Goal: Task Accomplishment & Management: Manage account settings

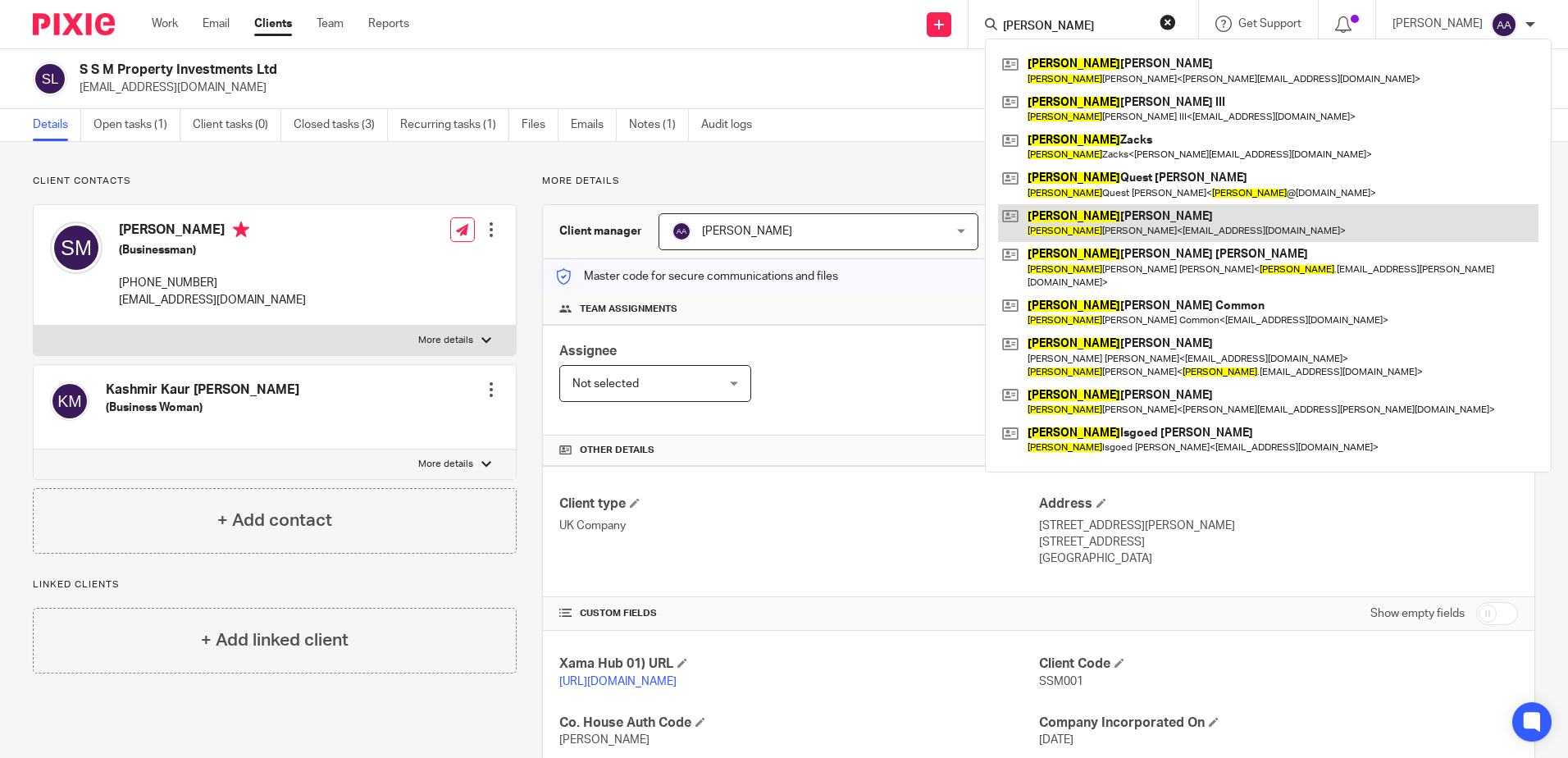
type input "[PERSON_NAME]"
click at [1081, 233] on link at bounding box center [1268, 223] width 540 height 38
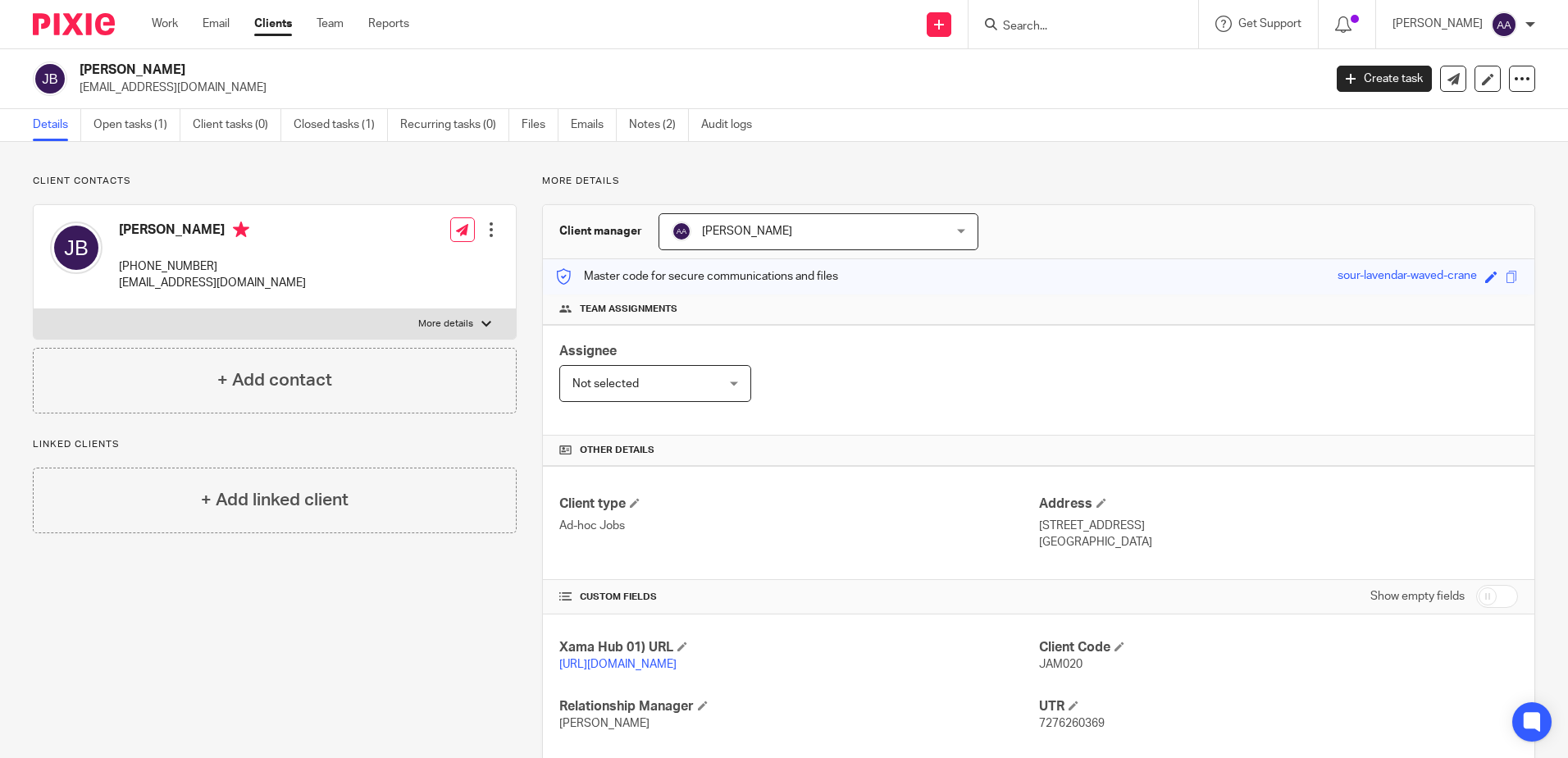
click at [1102, 29] on input "Search" at bounding box center [1075, 26] width 148 height 15
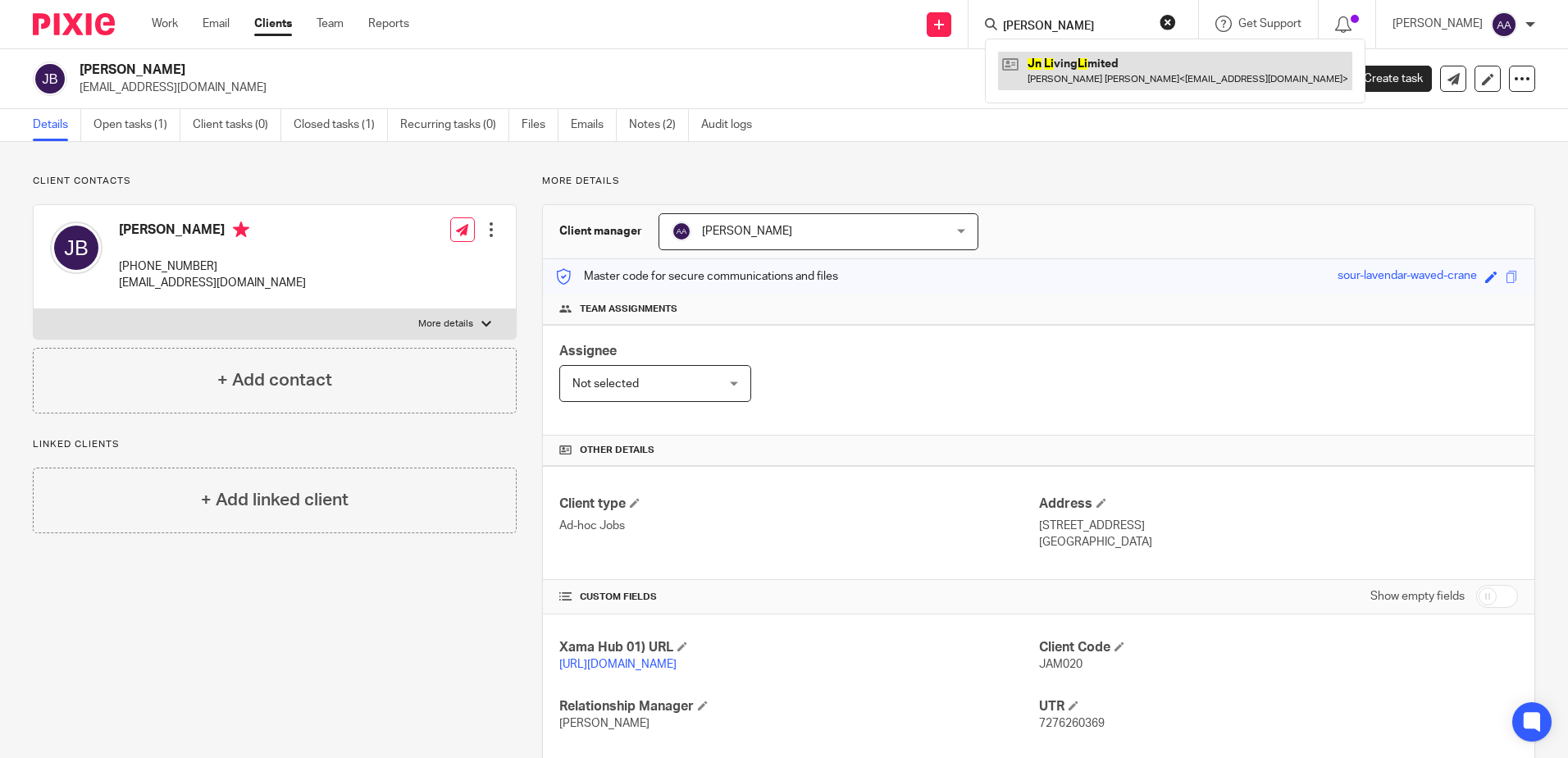
type input "jn li"
click at [1109, 66] on link at bounding box center [1176, 71] width 354 height 38
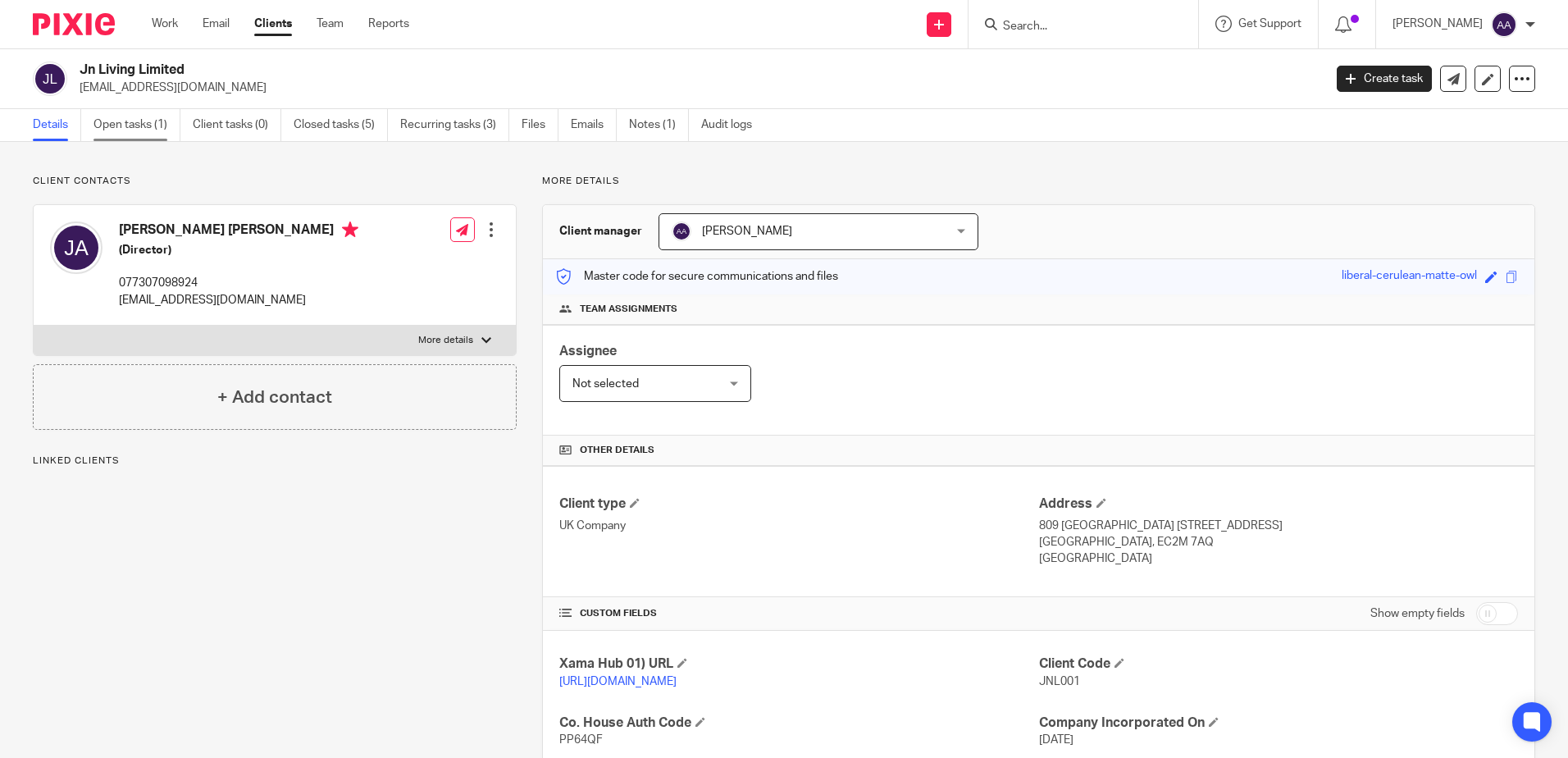
click at [167, 125] on link "Open tasks (1)" at bounding box center [137, 124] width 87 height 32
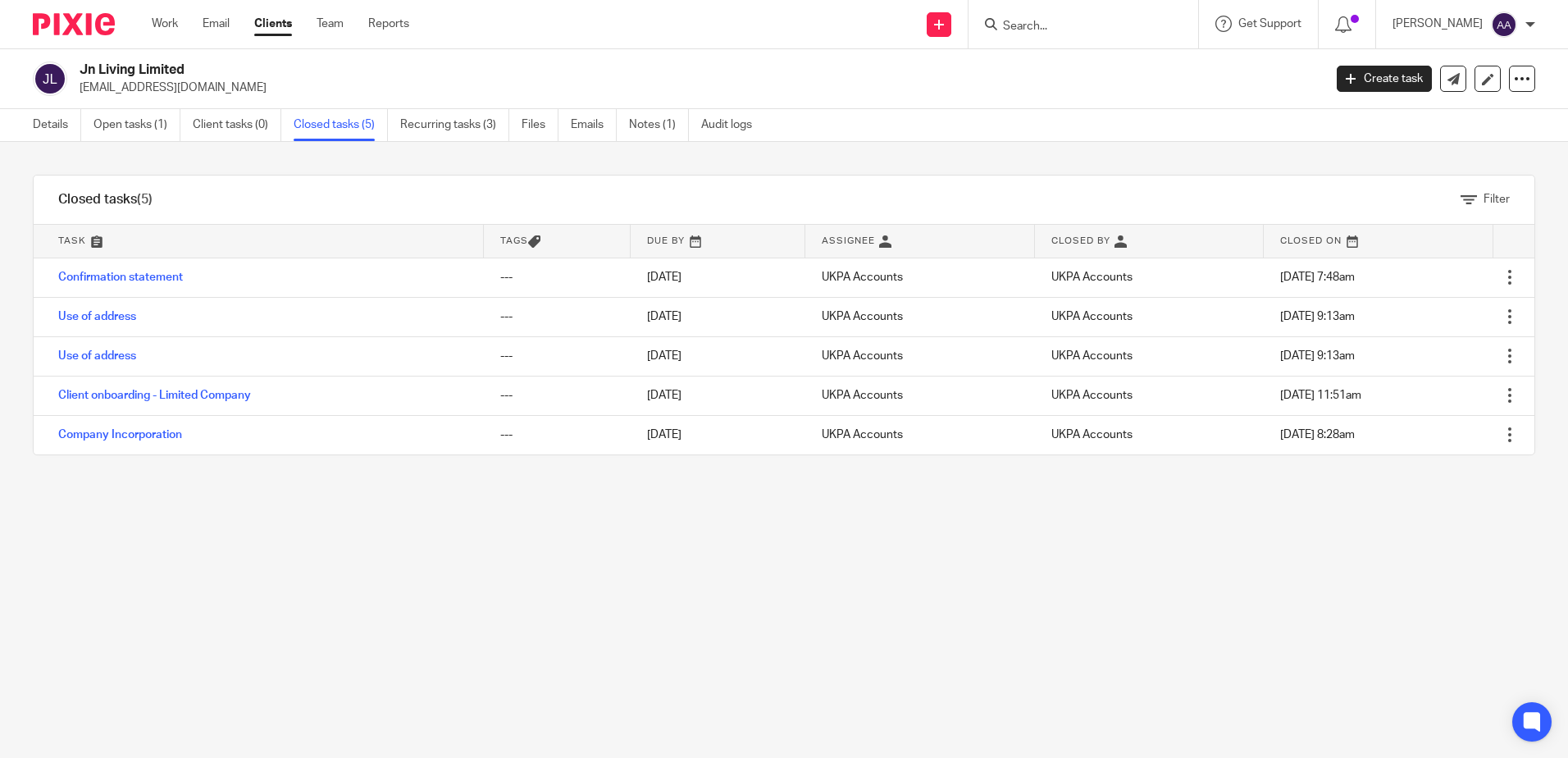
click at [164, 269] on td "Confirmation statement" at bounding box center [258, 277] width 450 height 39
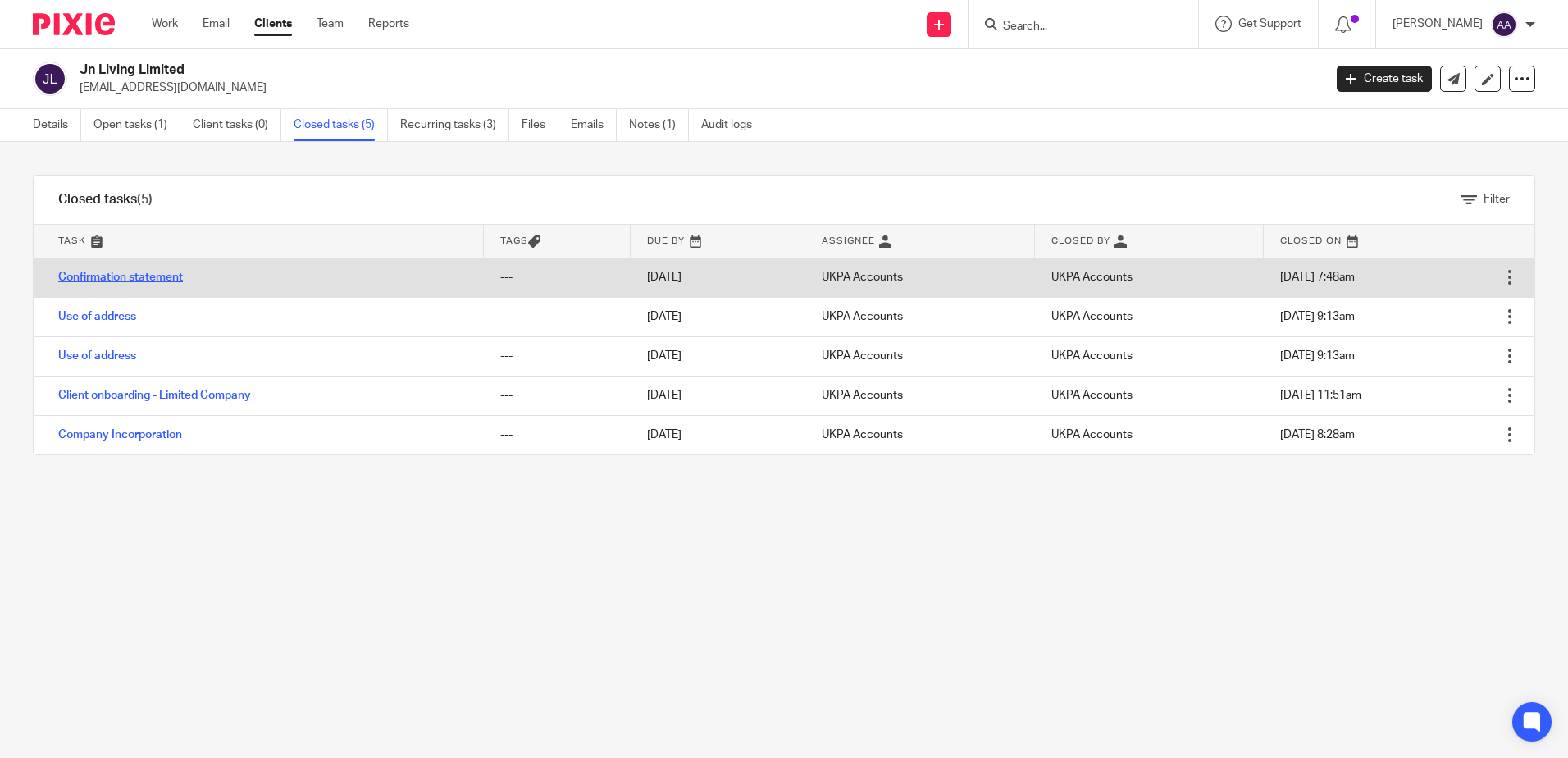
click at [164, 275] on link "Confirmation statement" at bounding box center [119, 277] width 124 height 12
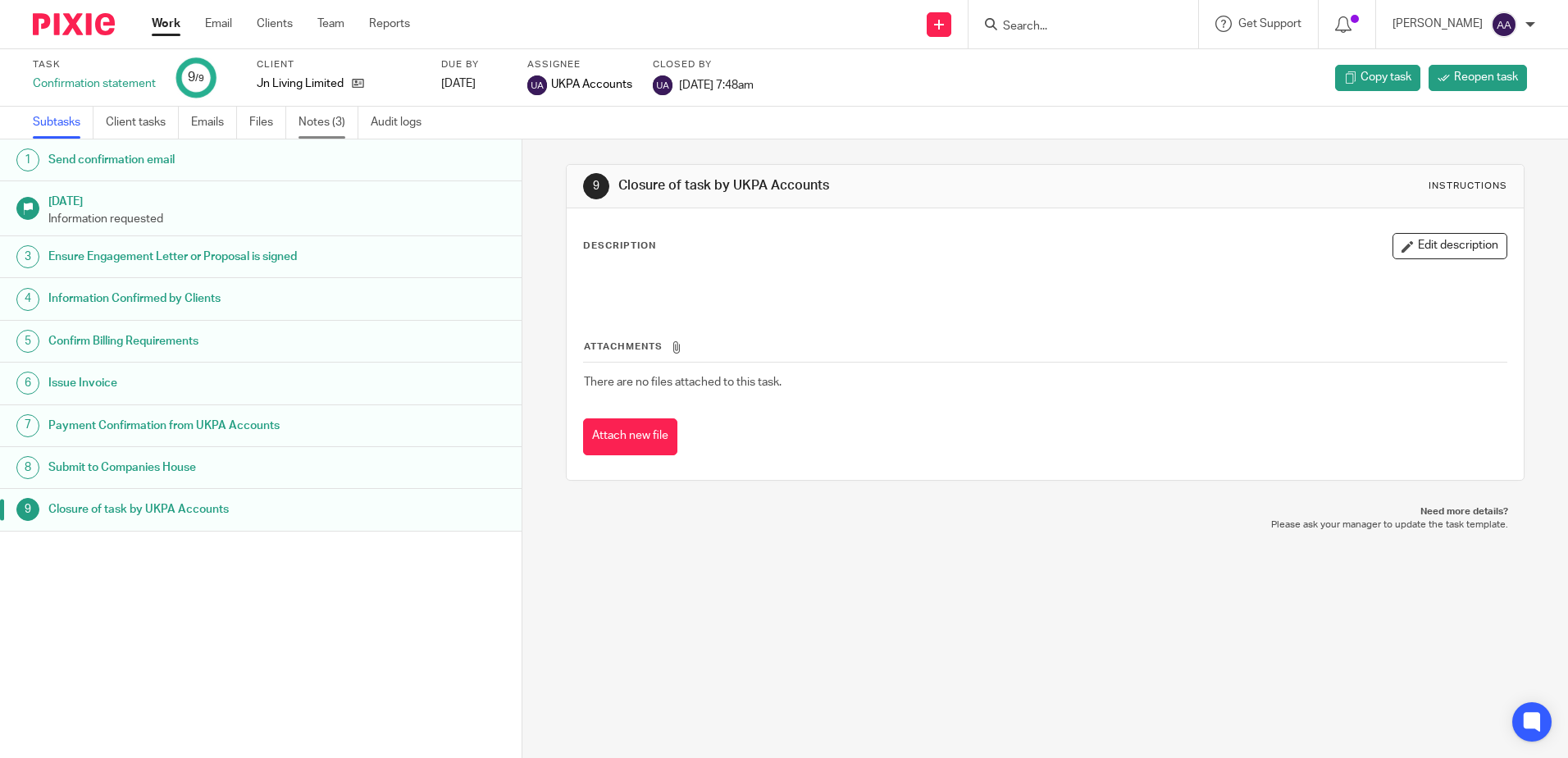
click at [346, 120] on link "Notes (3)" at bounding box center [328, 122] width 60 height 32
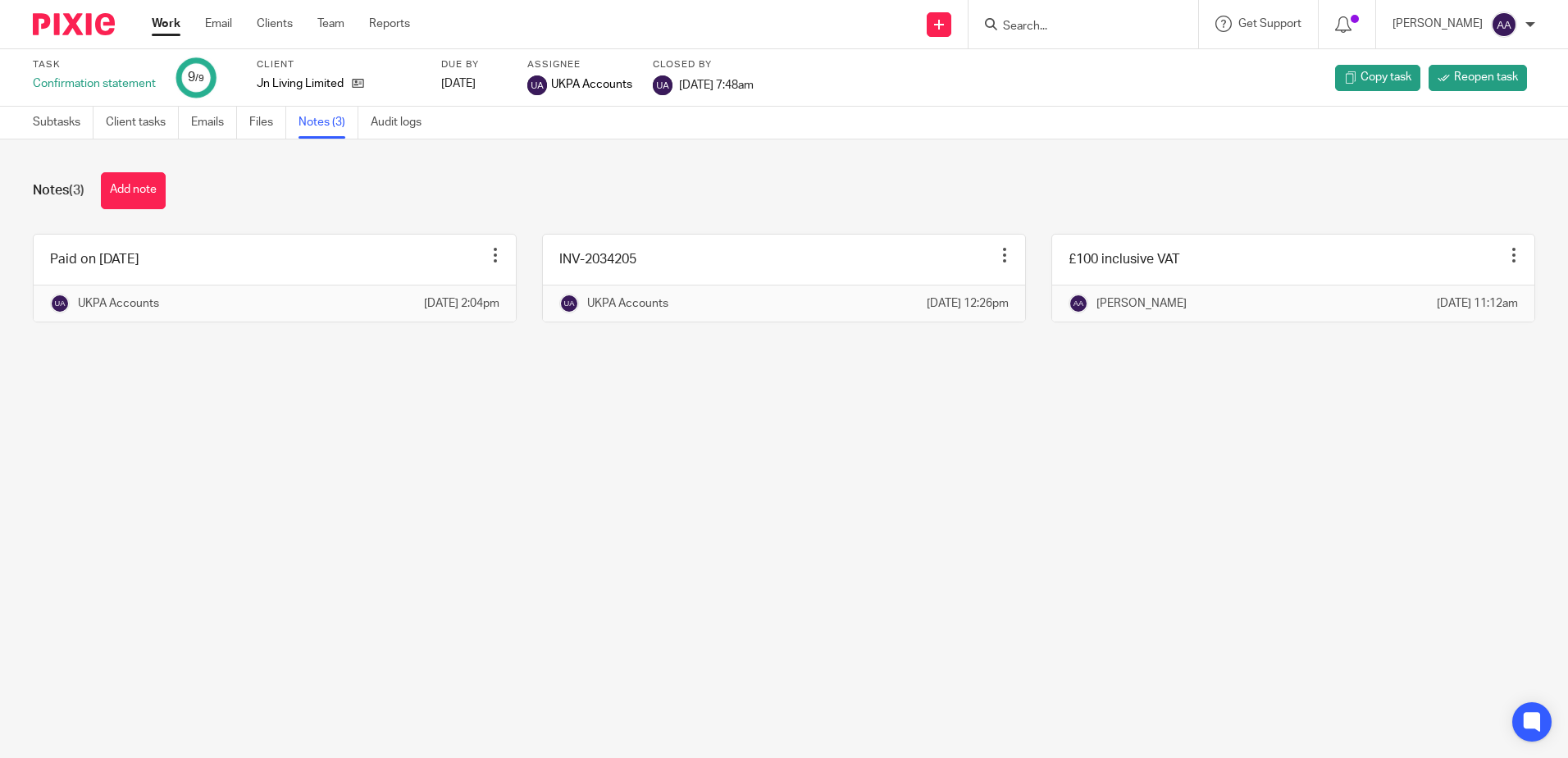
click at [1063, 32] on input "Search" at bounding box center [1075, 26] width 148 height 15
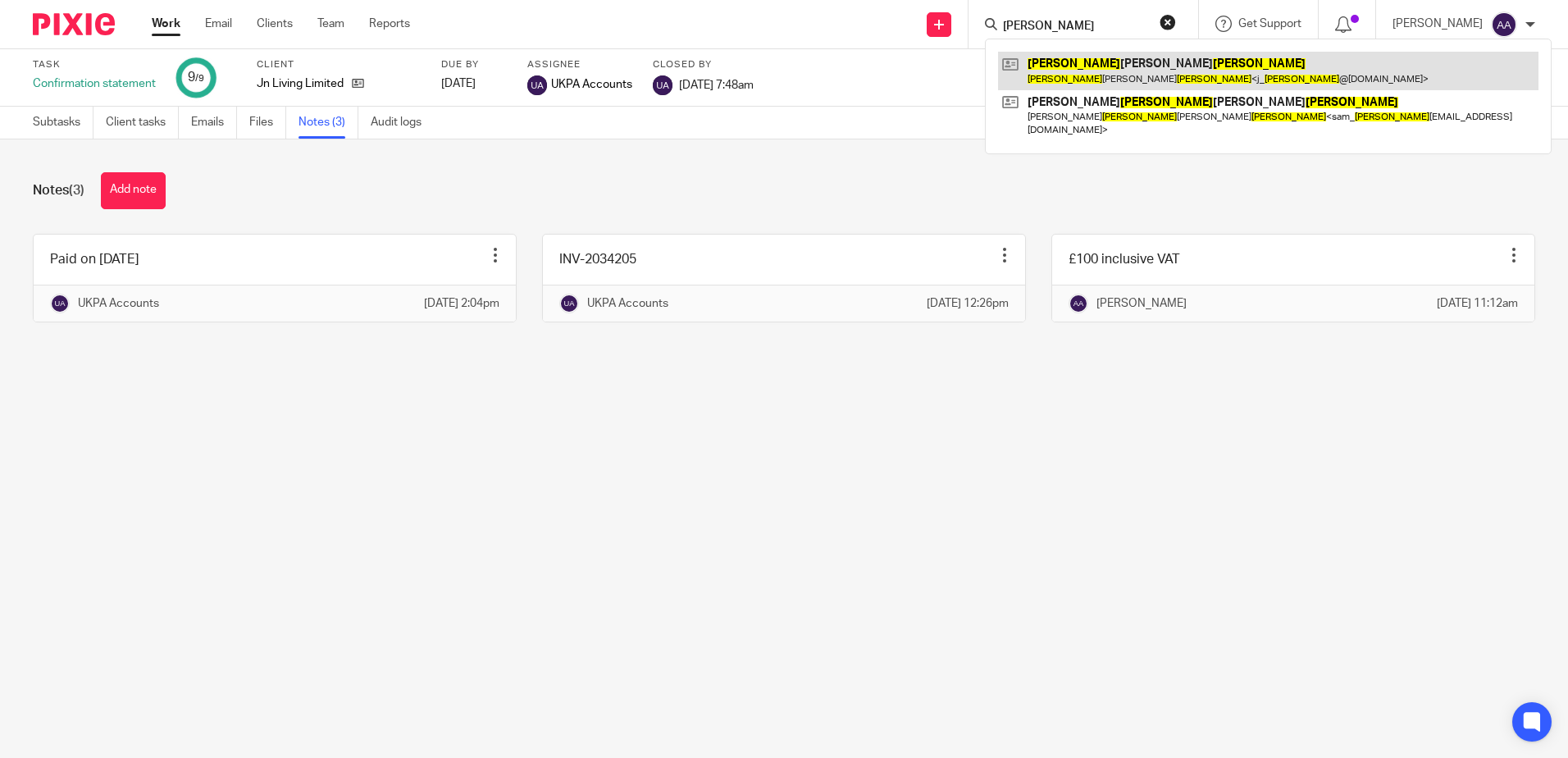
type input "james bunn"
click at [1173, 58] on link at bounding box center [1268, 71] width 540 height 38
